Goal: Find contact information: Obtain details needed to contact an individual or organization

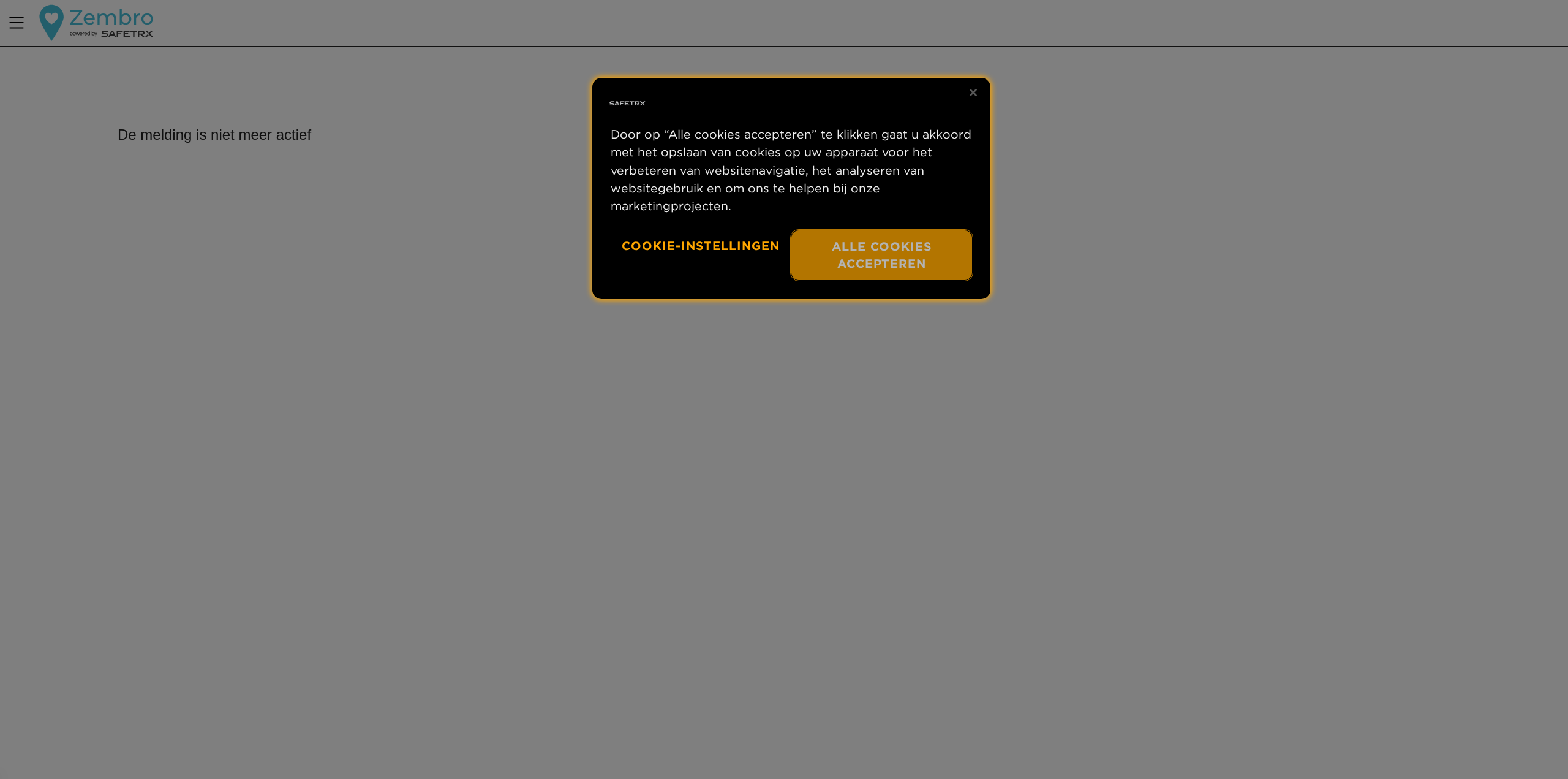
click at [858, 263] on button "Alle cookies accepteren" at bounding box center [881, 255] width 181 height 50
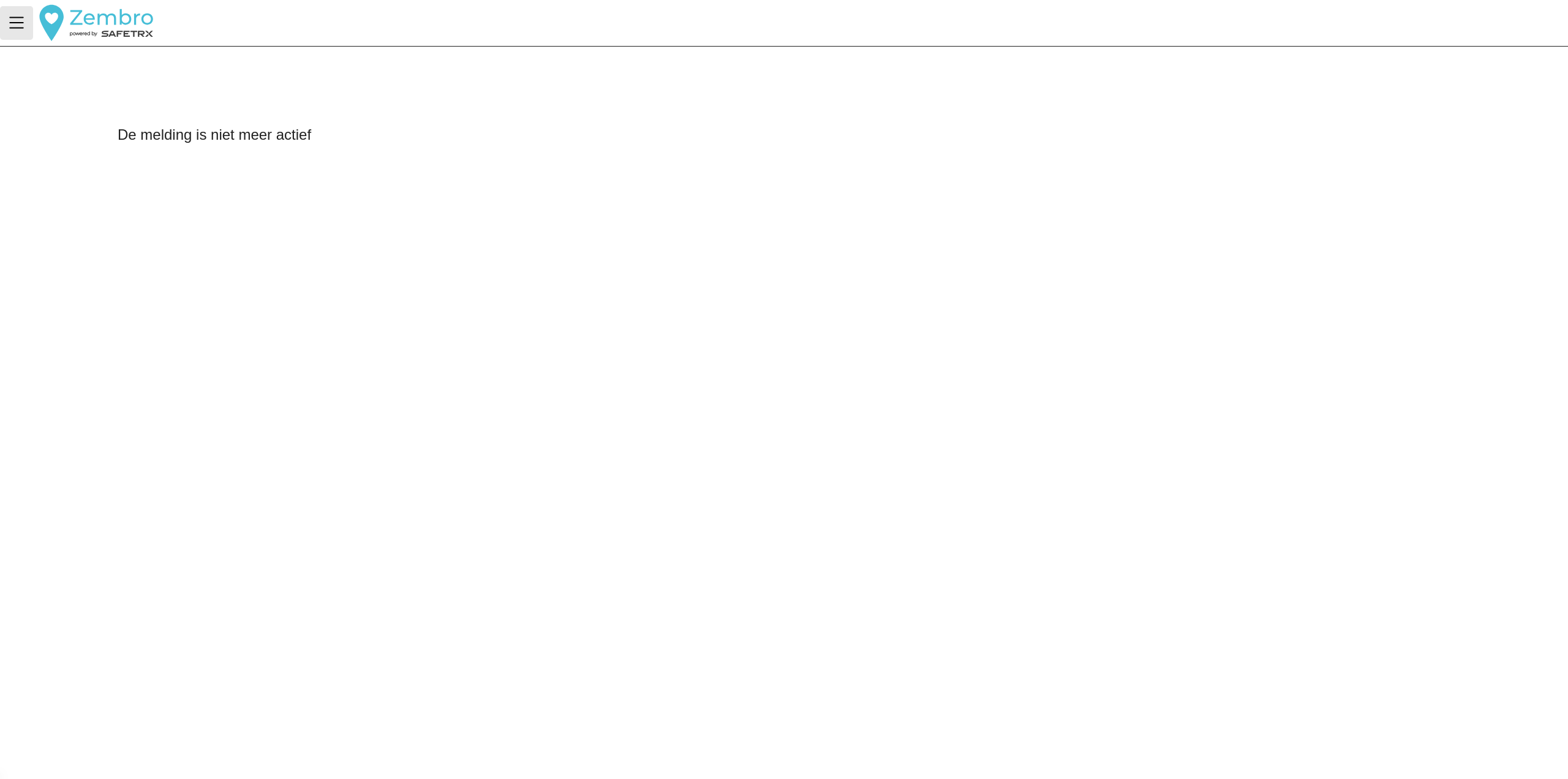
click at [13, 26] on icon "Menu" at bounding box center [16, 23] width 21 height 21
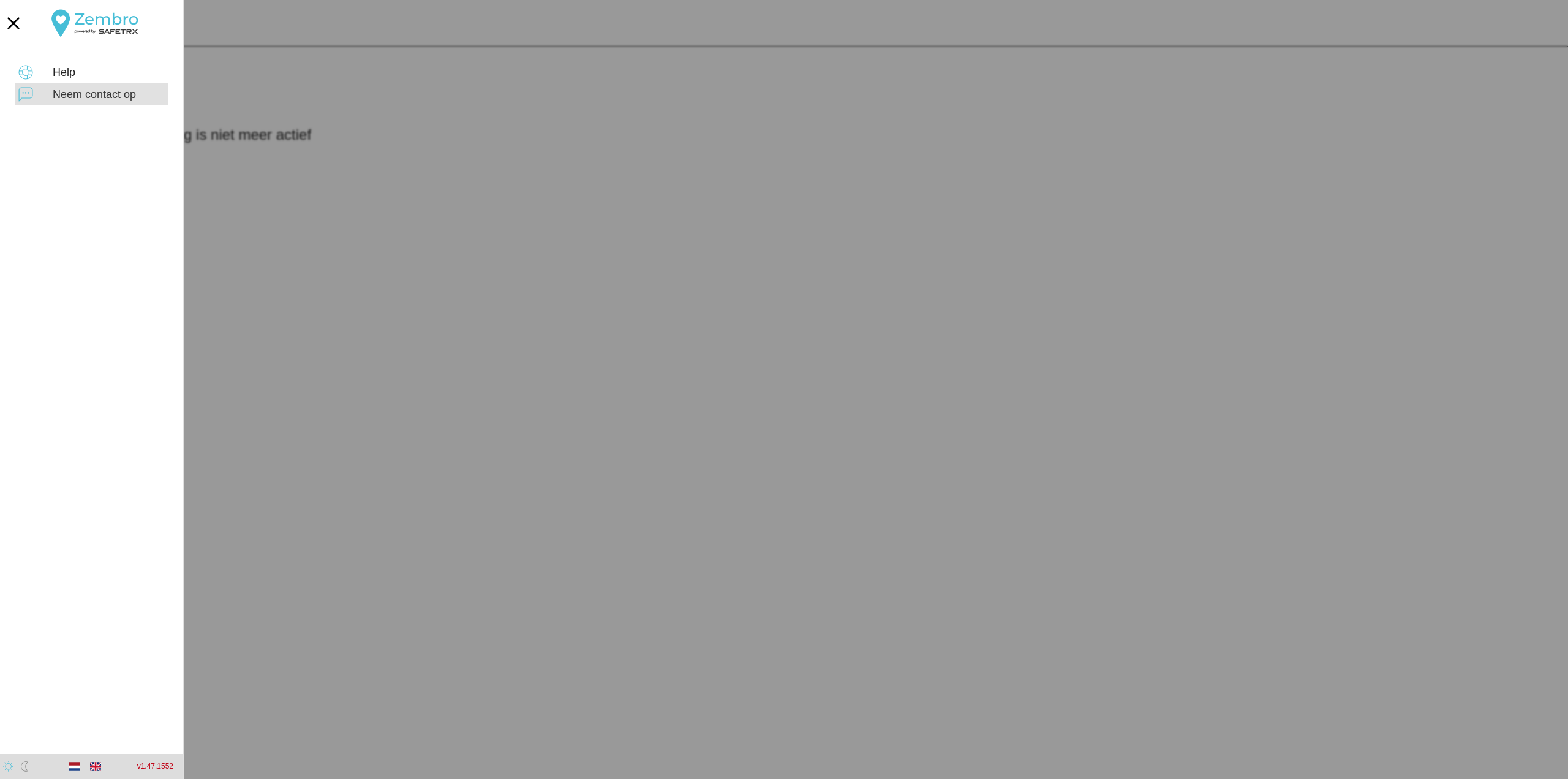
click at [85, 98] on div "Neem contact op" at bounding box center [108, 95] width 112 height 13
